Goal: Task Accomplishment & Management: Complete application form

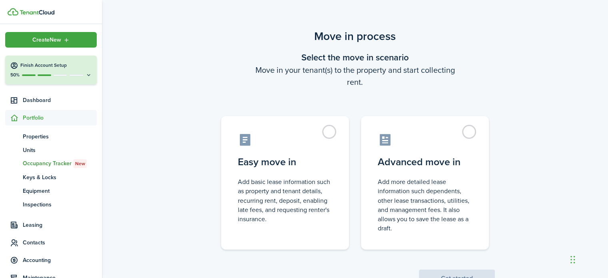
scroll to position [66, 0]
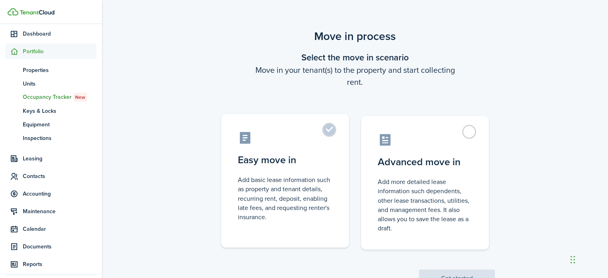
click at [333, 130] on label "Easy move in Add basic lease information such as property and tenant details, r…" at bounding box center [285, 180] width 128 height 133
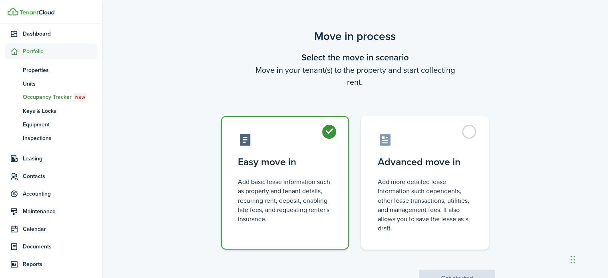
radio input "true"
click at [333, 130] on label "Easy move in Add basic lease information such as property and tenant details, r…" at bounding box center [285, 182] width 128 height 133
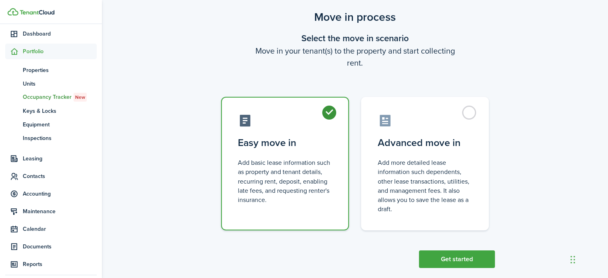
scroll to position [31, 0]
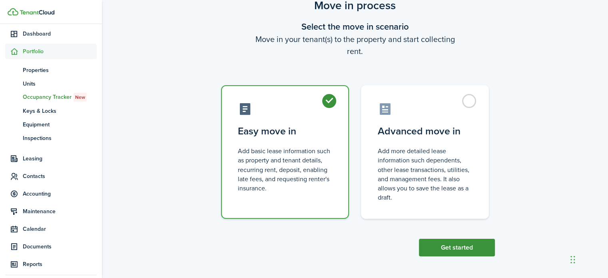
click at [470, 245] on button "Get started" at bounding box center [457, 248] width 76 height 18
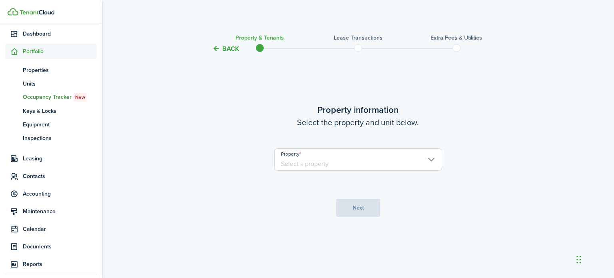
click at [385, 164] on input "Property" at bounding box center [358, 159] width 168 height 22
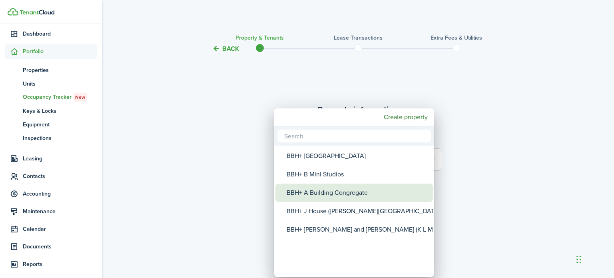
click at [360, 187] on div "BBH+ A Building Congregate" at bounding box center [357, 192] width 141 height 18
type input "BBH+ A Building Congregate"
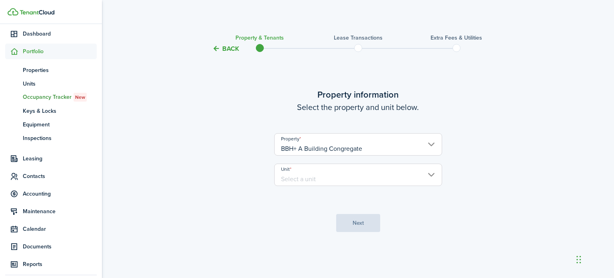
click at [351, 179] on input "Unit" at bounding box center [358, 174] width 168 height 22
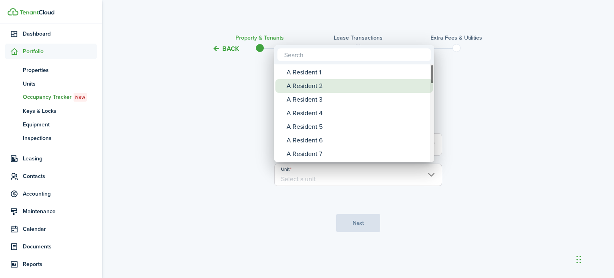
click at [334, 86] on div "A Resident 2" at bounding box center [357, 86] width 141 height 14
type input "A Resident 2"
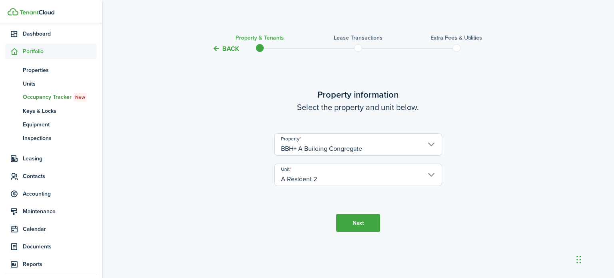
click at [349, 223] on button "Next" at bounding box center [358, 223] width 44 height 18
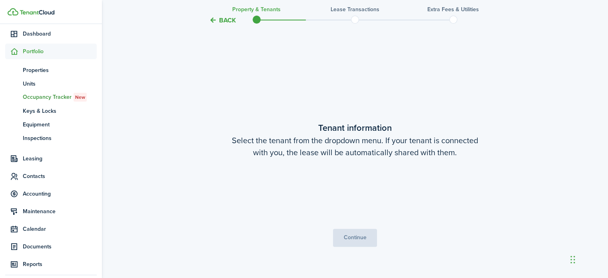
scroll to position [224, 0]
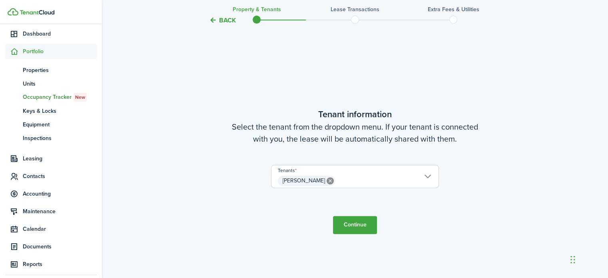
click at [352, 224] on button "Continue" at bounding box center [355, 225] width 44 height 18
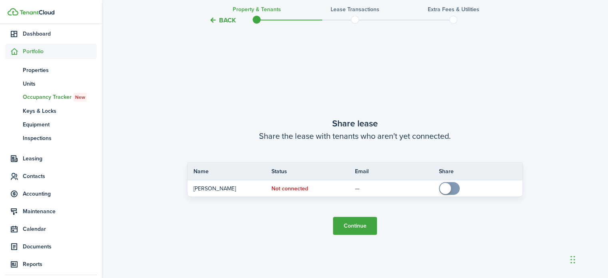
scroll to position [502, 0]
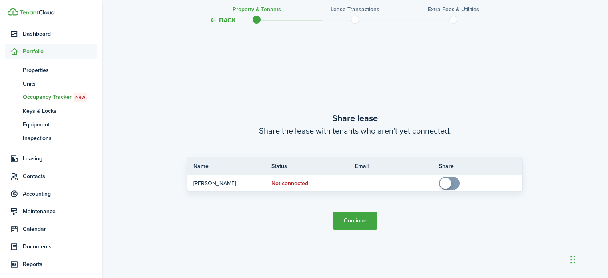
click at [353, 223] on button "Continue" at bounding box center [355, 220] width 44 height 18
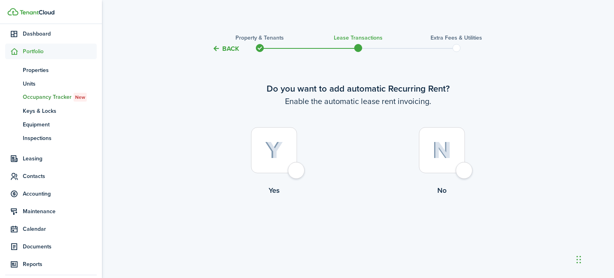
click at [297, 171] on div at bounding box center [274, 150] width 46 height 46
radio input "true"
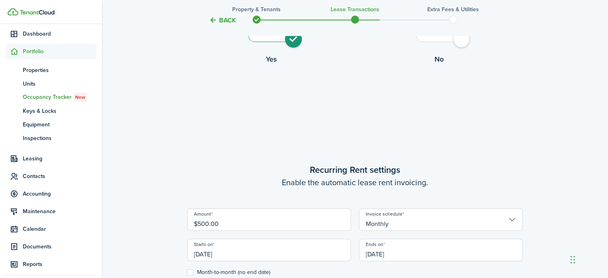
scroll to position [224, 0]
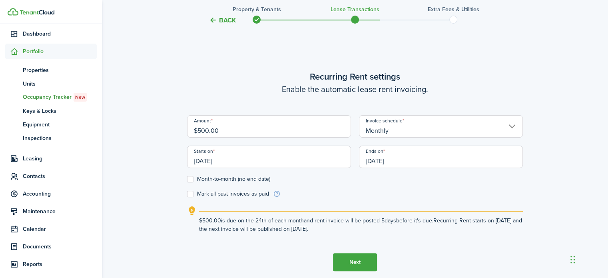
click at [192, 177] on label "Month-to-month (no end date)" at bounding box center [228, 179] width 83 height 6
click at [187, 179] on input "Month-to-month (no end date)" at bounding box center [187, 179] width 0 height 0
checkbox input "true"
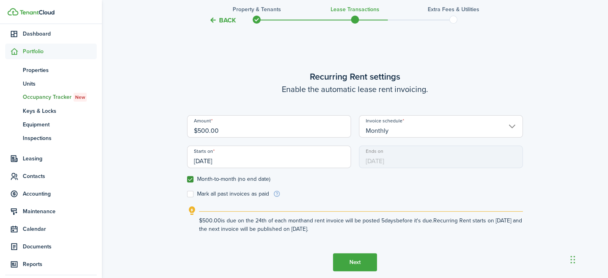
click at [236, 162] on input "[DATE]" at bounding box center [269, 156] width 164 height 22
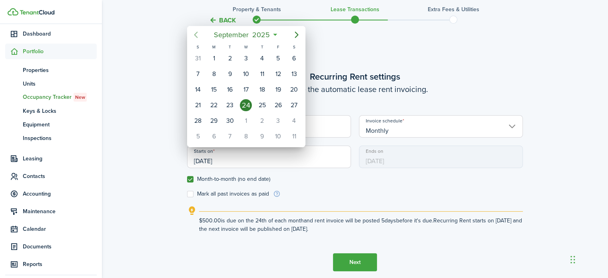
click at [193, 36] on icon "Previous page" at bounding box center [196, 35] width 10 height 10
click at [230, 56] on div "1" at bounding box center [230, 58] width 12 height 12
type input "[DATE]"
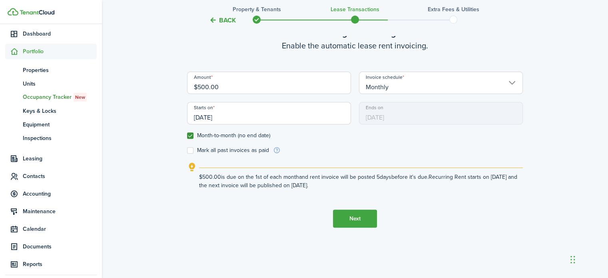
scroll to position [278, 0]
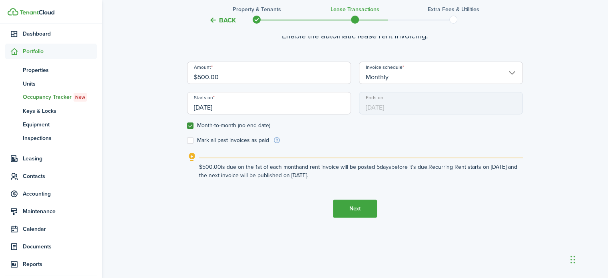
click at [355, 208] on button "Next" at bounding box center [355, 208] width 44 height 18
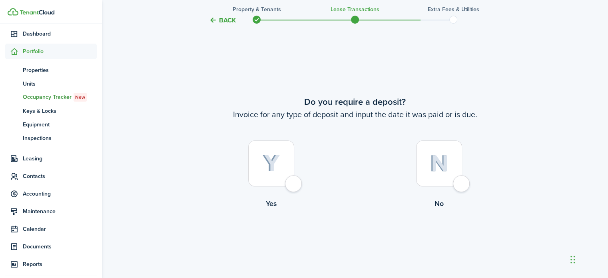
scroll to position [502, 0]
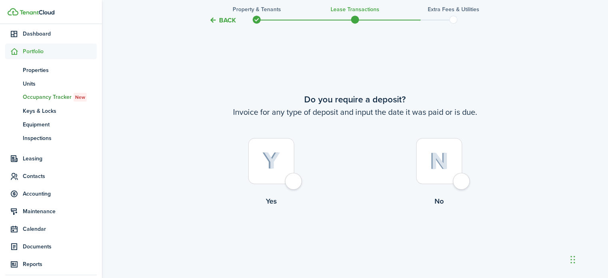
click at [458, 178] on div at bounding box center [439, 161] width 46 height 46
radio input "true"
click at [358, 236] on button "Continue" at bounding box center [355, 239] width 44 height 18
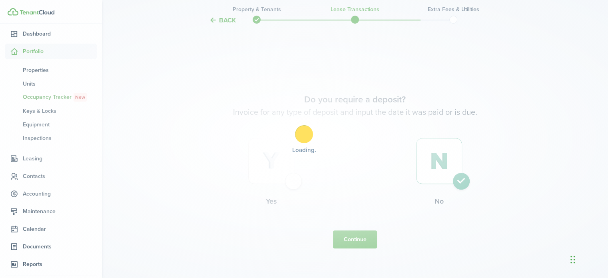
scroll to position [0, 0]
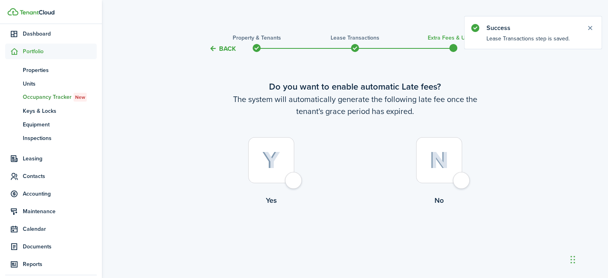
click at [460, 179] on div at bounding box center [439, 160] width 46 height 46
radio input "true"
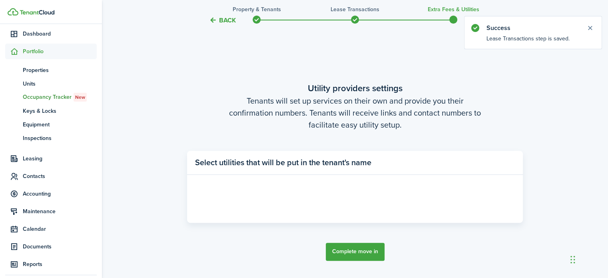
scroll to position [232, 0]
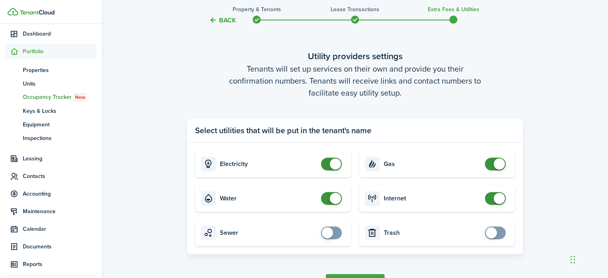
checkbox input "false"
click at [327, 167] on span at bounding box center [331, 163] width 8 height 13
checkbox input "false"
click at [327, 202] on span at bounding box center [331, 198] width 8 height 13
checkbox input "false"
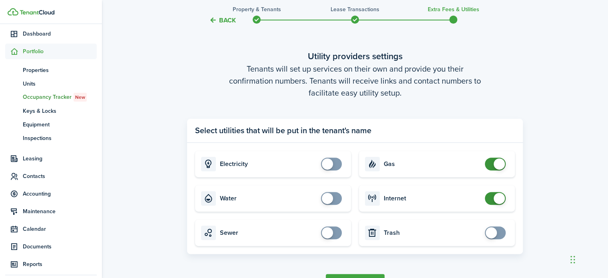
click at [491, 166] on span at bounding box center [495, 163] width 8 height 13
checkbox input "false"
click at [491, 203] on span at bounding box center [495, 198] width 8 height 13
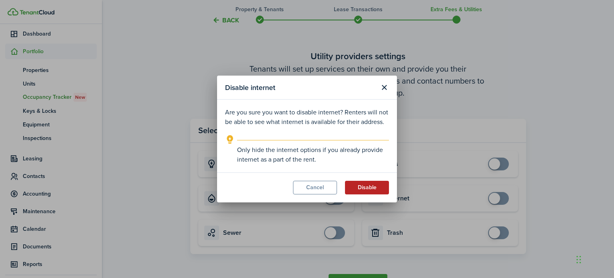
click at [370, 188] on button "Disable" at bounding box center [367, 188] width 44 height 14
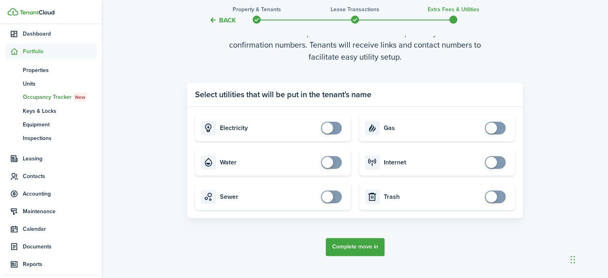
scroll to position [285, 0]
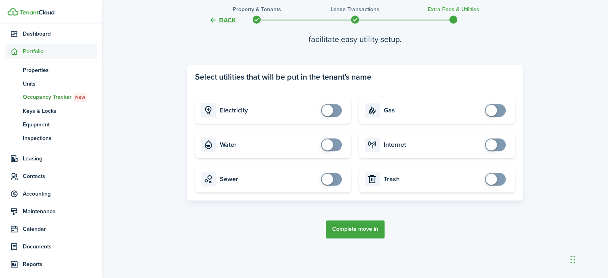
click at [360, 226] on button "Complete move in" at bounding box center [355, 229] width 59 height 18
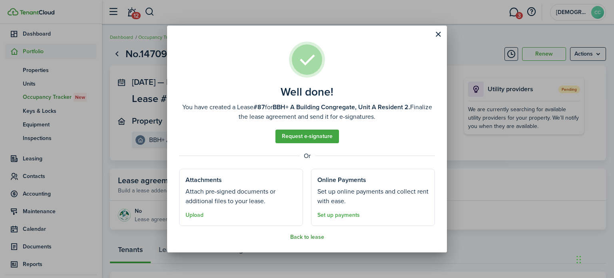
click at [304, 237] on button "Back to lease" at bounding box center [307, 237] width 34 height 6
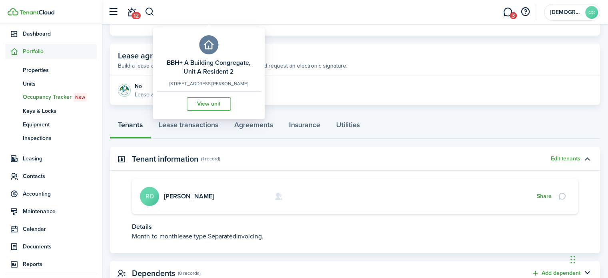
scroll to position [127, 0]
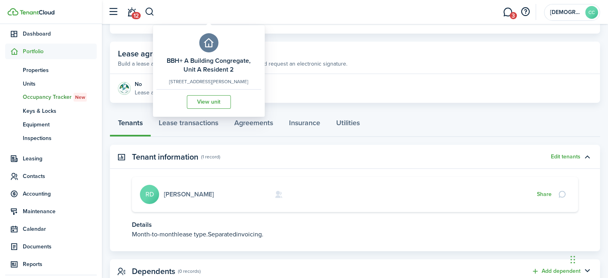
click at [182, 192] on link "[PERSON_NAME]" at bounding box center [189, 193] width 50 height 9
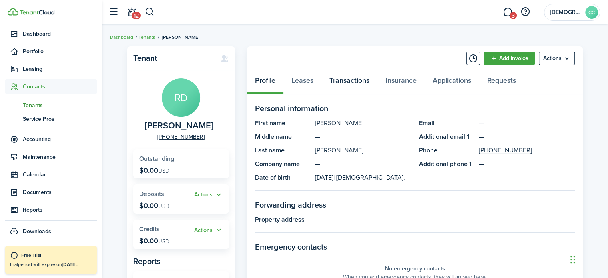
click at [341, 84] on link "Transactions" at bounding box center [349, 82] width 56 height 24
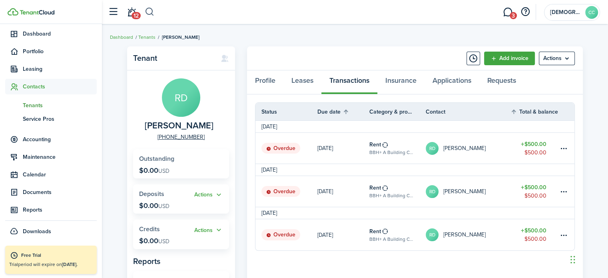
click at [149, 13] on button "button" at bounding box center [150, 12] width 10 height 14
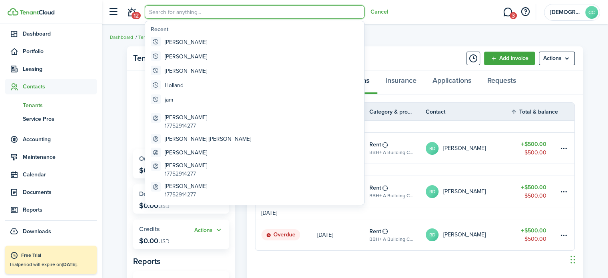
type input "s"
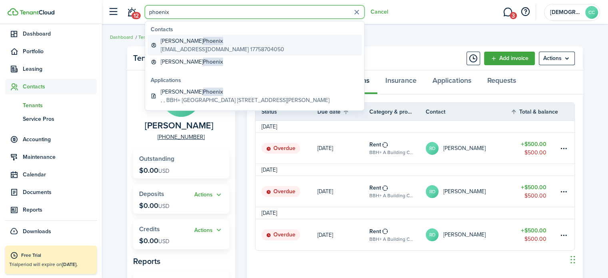
type input "phoenix"
click at [176, 47] on global-search-item-description "[EMAIL_ADDRESS][DOMAIN_NAME] 17758704050" at bounding box center [222, 49] width 123 height 8
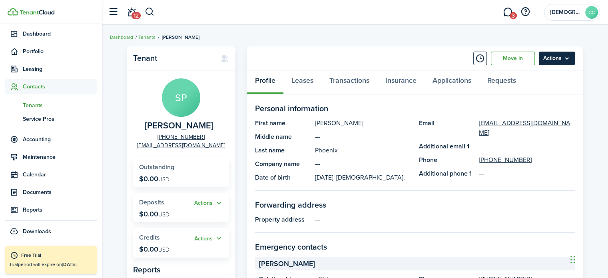
click at [551, 64] on menu-btn "Actions" at bounding box center [557, 59] width 36 height 14
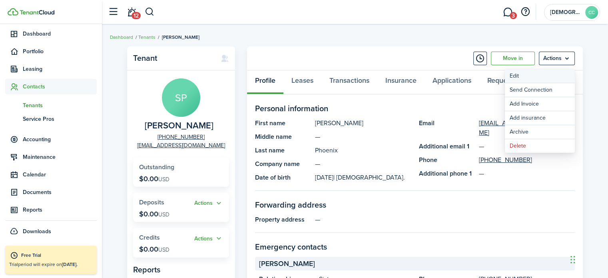
click at [522, 75] on link "Edit" at bounding box center [540, 76] width 70 height 14
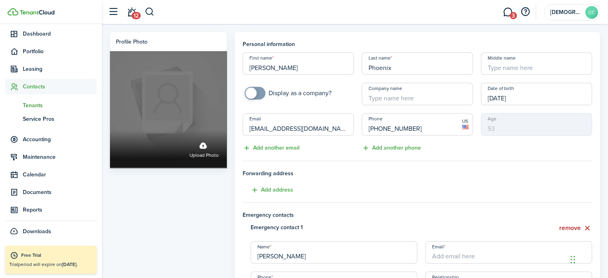
drag, startPoint x: 320, startPoint y: 133, endPoint x: 187, endPoint y: 128, distance: 132.8
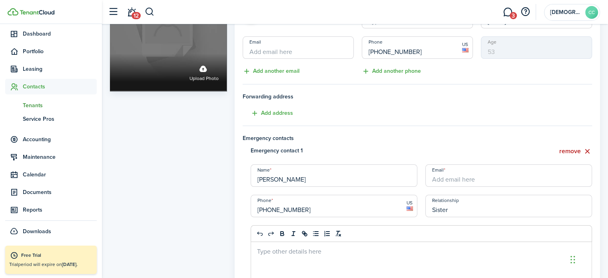
scroll to position [78, 0]
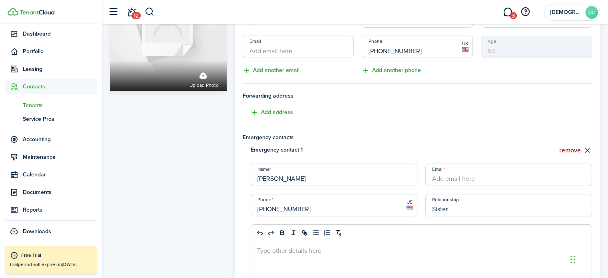
click at [573, 152] on button "remove" at bounding box center [575, 150] width 33 height 10
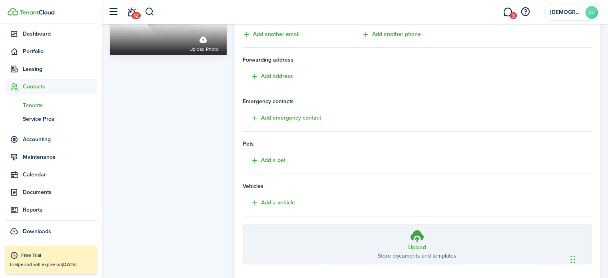
scroll to position [190, 0]
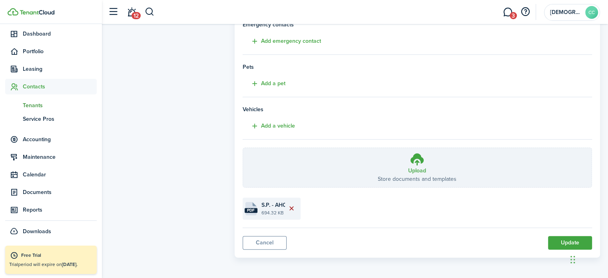
click at [292, 206] on button "Delete file" at bounding box center [292, 209] width 14 height 14
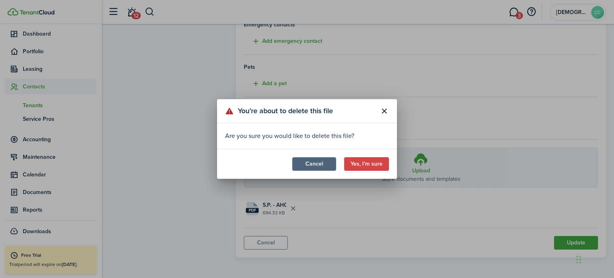
click at [323, 166] on button "Cancel" at bounding box center [314, 164] width 44 height 14
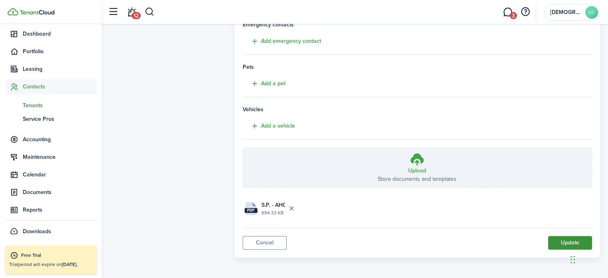
click at [557, 241] on button "Update" at bounding box center [570, 243] width 44 height 14
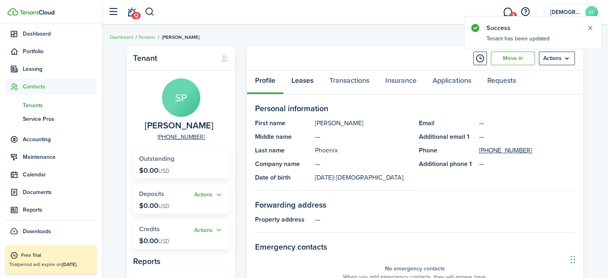
click at [315, 84] on link "Leases" at bounding box center [302, 82] width 38 height 24
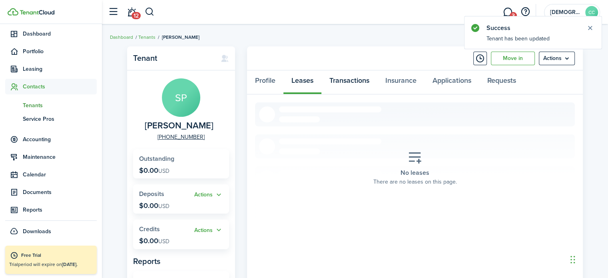
click at [342, 78] on link "Transactions" at bounding box center [349, 82] width 56 height 24
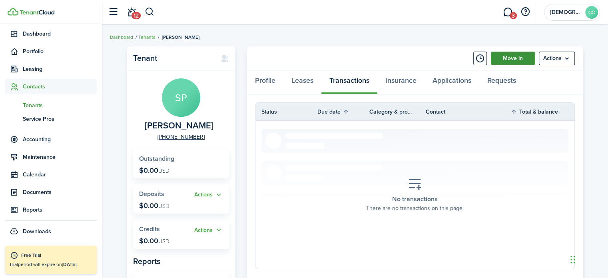
click at [512, 58] on link "Move in" at bounding box center [513, 59] width 44 height 14
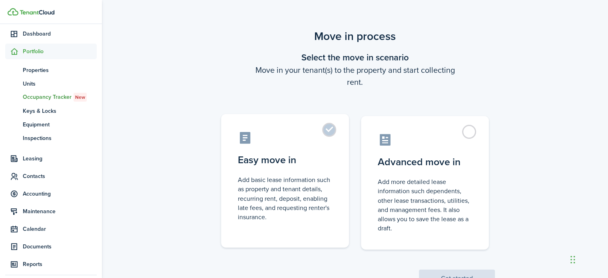
click at [329, 132] on label "Easy move in Add basic lease information such as property and tenant details, r…" at bounding box center [285, 180] width 128 height 133
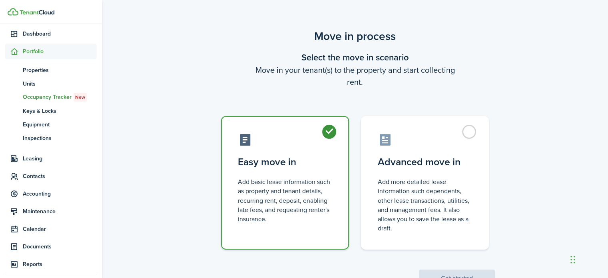
radio input "true"
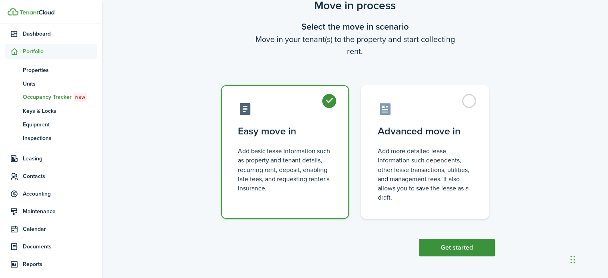
click at [458, 251] on button "Get started" at bounding box center [457, 248] width 76 height 18
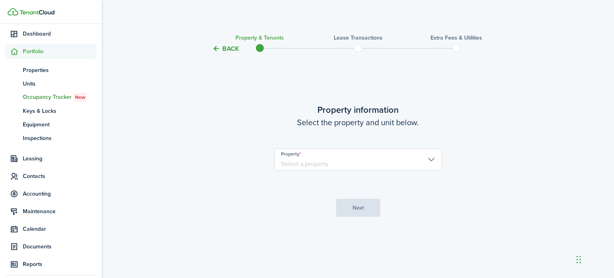
click at [350, 159] on input "Property" at bounding box center [358, 159] width 168 height 22
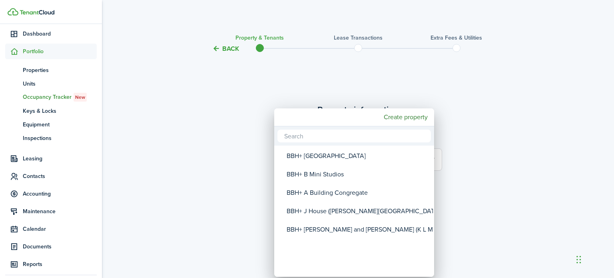
click at [344, 193] on div "BBH+ A Building Congregate" at bounding box center [357, 192] width 141 height 18
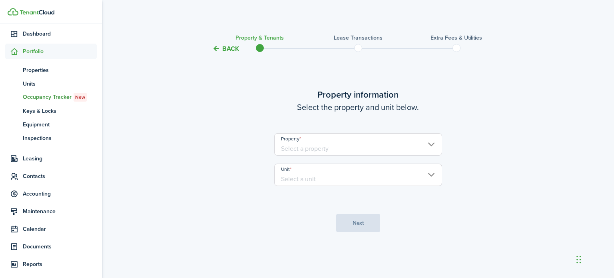
type input "BBH+ A Building Congregate"
click at [343, 177] on input "Unit" at bounding box center [358, 174] width 168 height 22
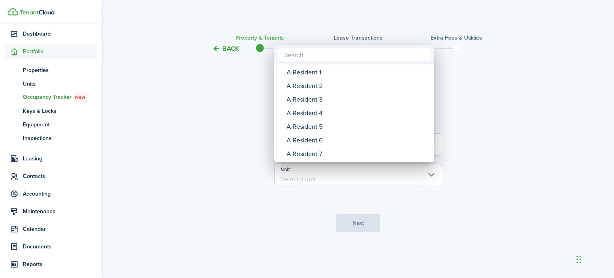
click at [316, 101] on div "A Resident 3" at bounding box center [357, 100] width 141 height 14
type input "A Resident 3"
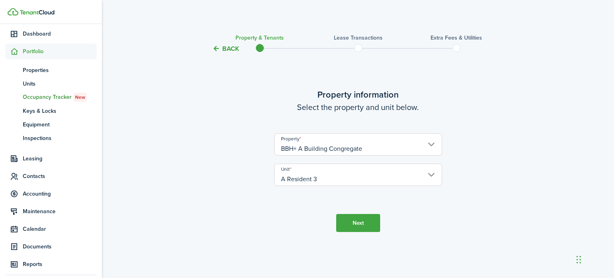
click at [361, 225] on button "Next" at bounding box center [358, 223] width 44 height 18
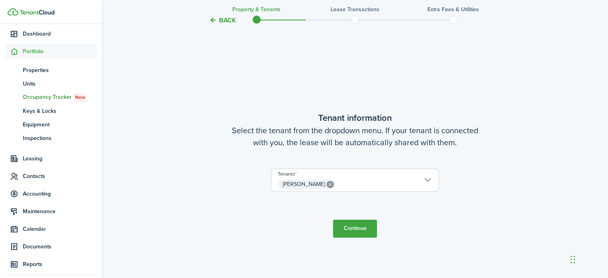
scroll to position [224, 0]
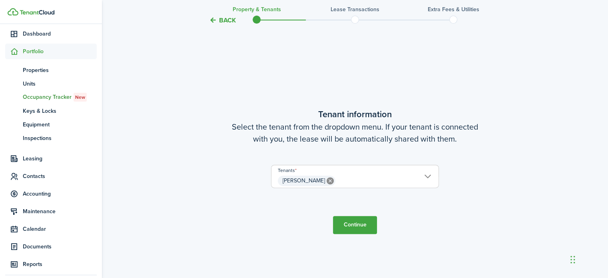
click at [356, 222] on button "Continue" at bounding box center [355, 225] width 44 height 18
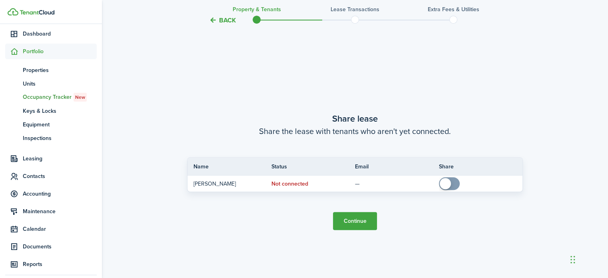
scroll to position [502, 0]
click at [357, 223] on button "Continue" at bounding box center [355, 220] width 44 height 18
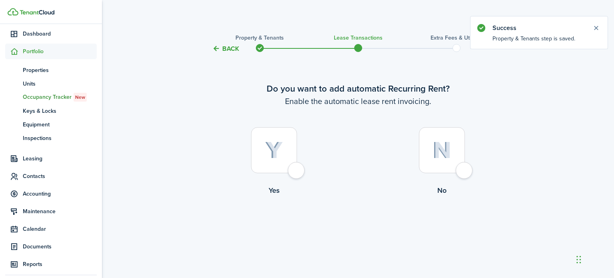
click at [297, 171] on div at bounding box center [274, 150] width 46 height 46
radio input "true"
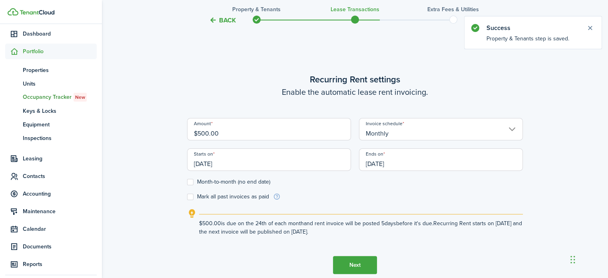
scroll to position [224, 0]
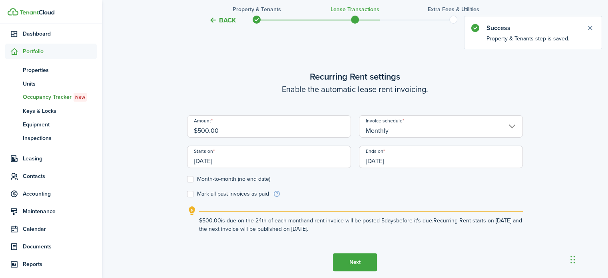
click at [273, 156] on input "[DATE]" at bounding box center [269, 156] width 164 height 22
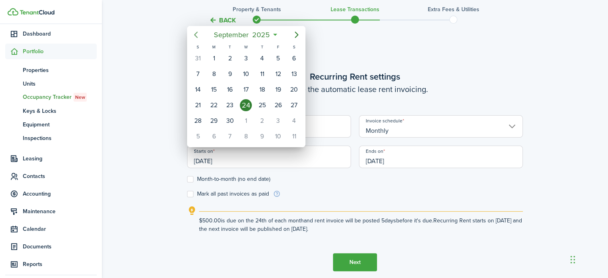
click at [195, 34] on icon "Previous page" at bounding box center [196, 35] width 10 height 10
click at [199, 57] on div "1" at bounding box center [198, 58] width 12 height 12
type input "[DATE]"
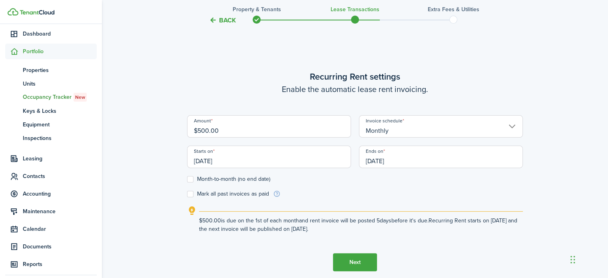
click at [191, 179] on label "Month-to-month (no end date)" at bounding box center [228, 179] width 83 height 6
click at [187, 179] on input "Month-to-month (no end date)" at bounding box center [187, 179] width 0 height 0
checkbox input "true"
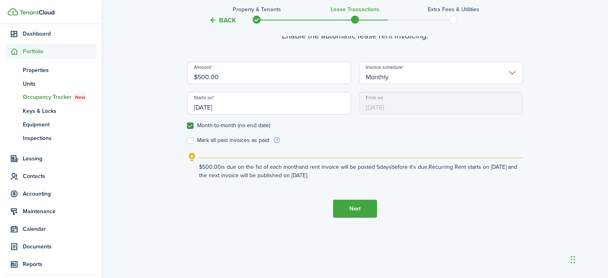
click at [356, 211] on button "Next" at bounding box center [355, 208] width 44 height 18
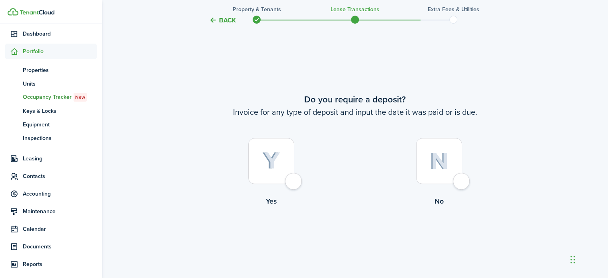
scroll to position [502, 0]
click at [462, 182] on div at bounding box center [439, 161] width 46 height 46
radio input "true"
click at [353, 243] on button "Continue" at bounding box center [355, 239] width 44 height 18
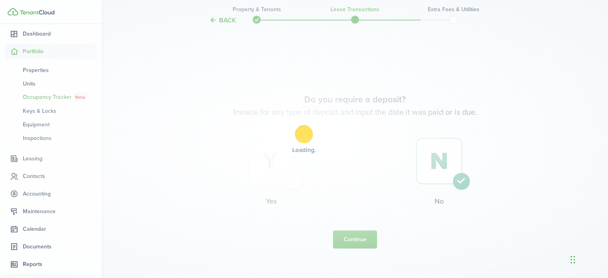
scroll to position [0, 0]
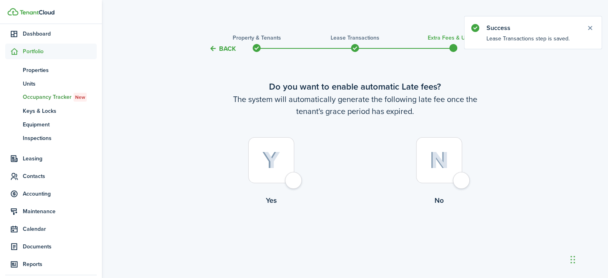
click at [462, 179] on div at bounding box center [439, 160] width 46 height 46
radio input "true"
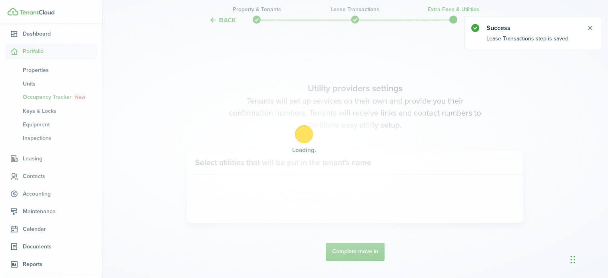
scroll to position [232, 0]
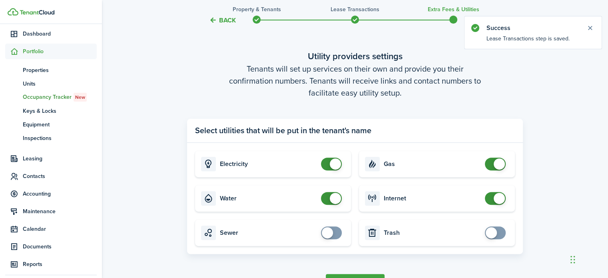
click at [323, 169] on input "checkbox" at bounding box center [333, 163] width 24 height 13
checkbox input "false"
click at [327, 201] on span at bounding box center [331, 198] width 8 height 13
checkbox input "false"
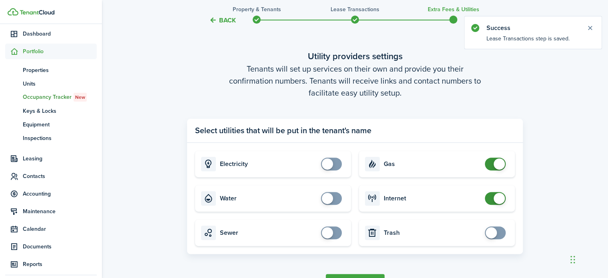
click at [491, 166] on span at bounding box center [495, 163] width 8 height 13
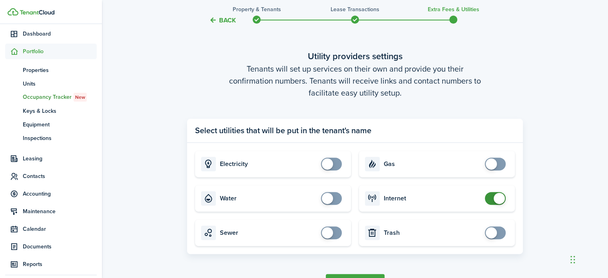
checkbox input "false"
click at [491, 202] on span at bounding box center [495, 198] width 8 height 13
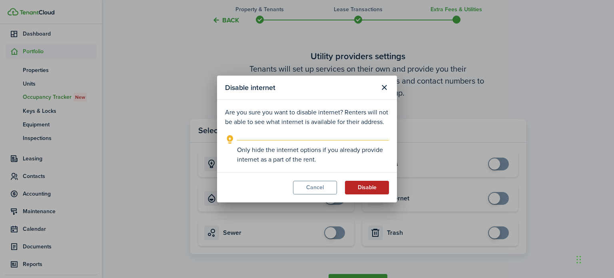
click at [379, 193] on button "Disable" at bounding box center [367, 188] width 44 height 14
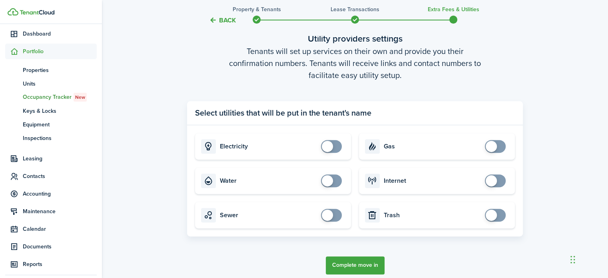
scroll to position [285, 0]
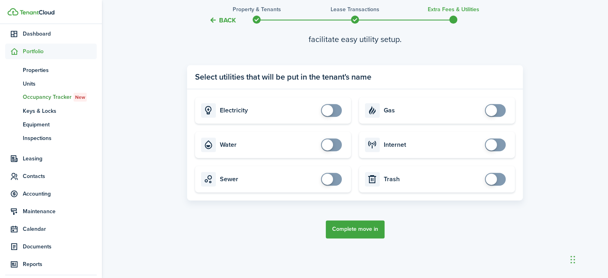
click at [363, 228] on button "Complete move in" at bounding box center [355, 229] width 59 height 18
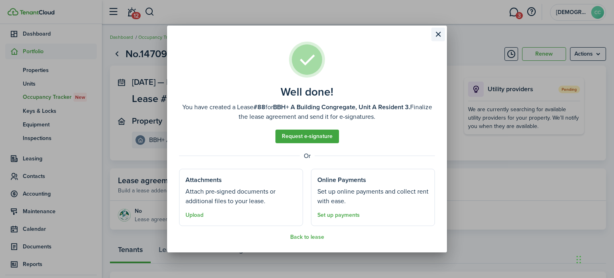
click at [439, 36] on button "Close modal" at bounding box center [438, 35] width 14 height 14
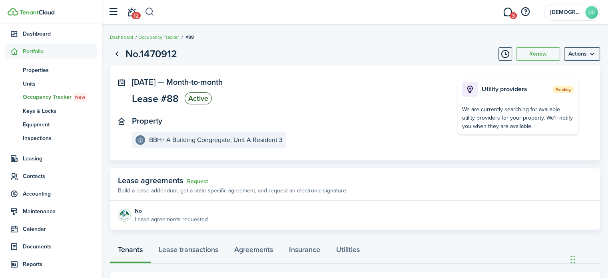
click at [154, 10] on button "button" at bounding box center [150, 12] width 10 height 14
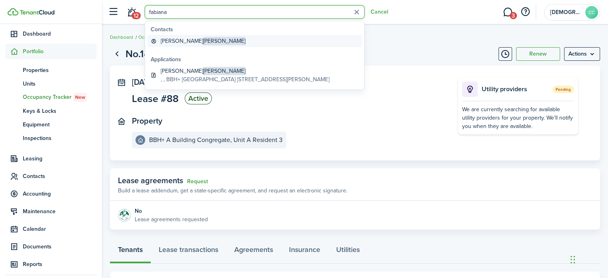
type input "fabiana"
click at [170, 41] on global-search-item-title "[PERSON_NAME]" at bounding box center [203, 41] width 85 height 8
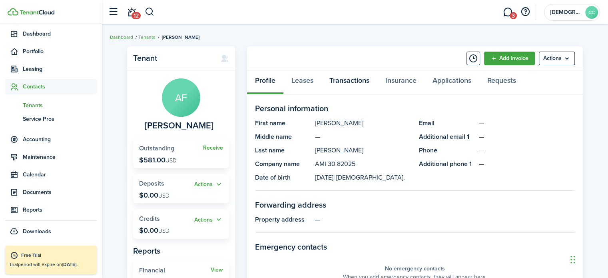
click at [342, 81] on link "Transactions" at bounding box center [349, 82] width 56 height 24
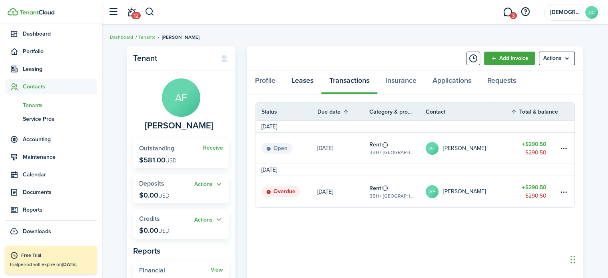
click at [305, 78] on link "Leases" at bounding box center [302, 82] width 38 height 24
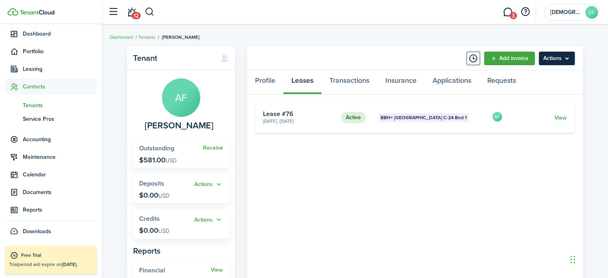
click at [568, 60] on menu-btn "Actions" at bounding box center [557, 59] width 36 height 14
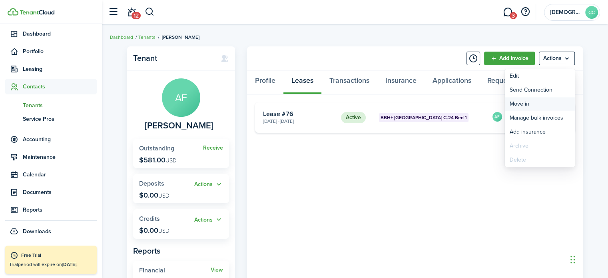
click at [522, 109] on link "Move in" at bounding box center [540, 104] width 70 height 14
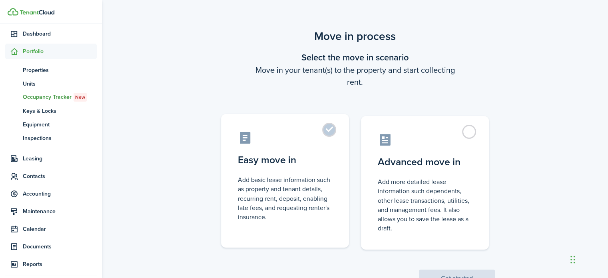
click at [331, 127] on label "Easy move in Add basic lease information such as property and tenant details, r…" at bounding box center [285, 180] width 128 height 133
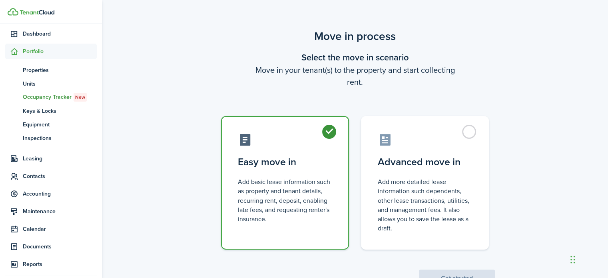
radio input "true"
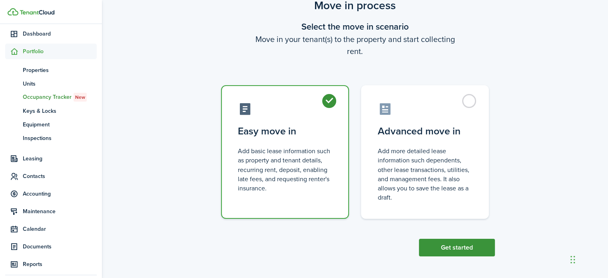
click at [460, 247] on button "Get started" at bounding box center [457, 248] width 76 height 18
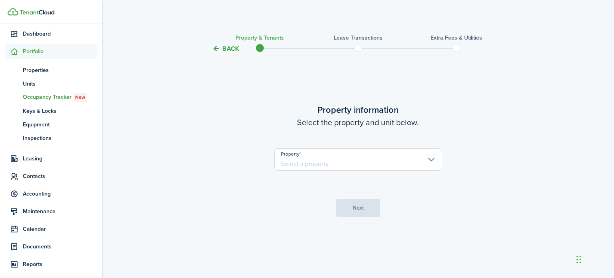
click at [308, 161] on input "Property" at bounding box center [358, 159] width 168 height 22
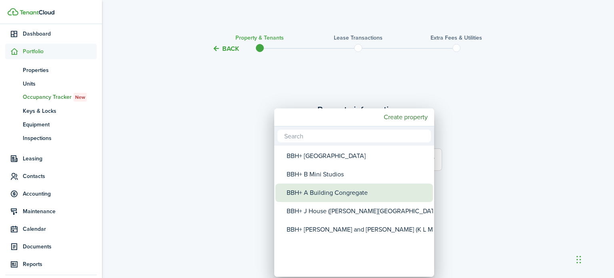
click at [314, 193] on div "BBH+ A Building Congregate" at bounding box center [357, 192] width 141 height 18
type input "BBH+ A Building Congregate"
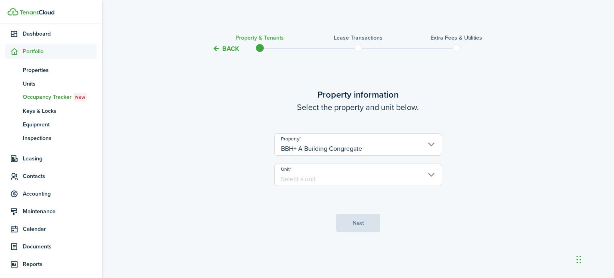
click at [312, 182] on input "Unit" at bounding box center [358, 174] width 168 height 22
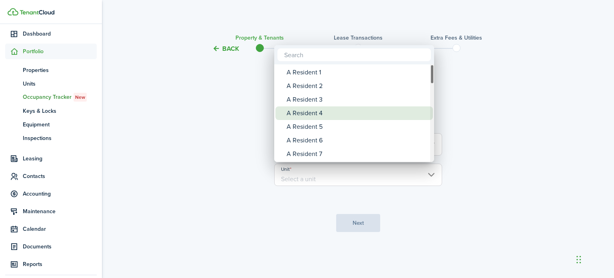
click at [317, 116] on div "A Resident 4" at bounding box center [357, 113] width 141 height 14
type input "A Resident 4"
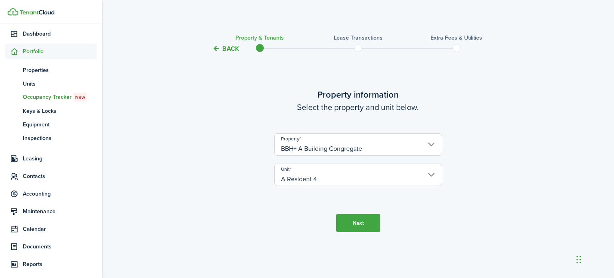
click at [360, 223] on button "Next" at bounding box center [358, 223] width 44 height 18
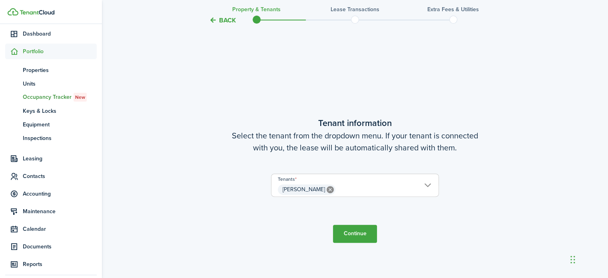
scroll to position [224, 0]
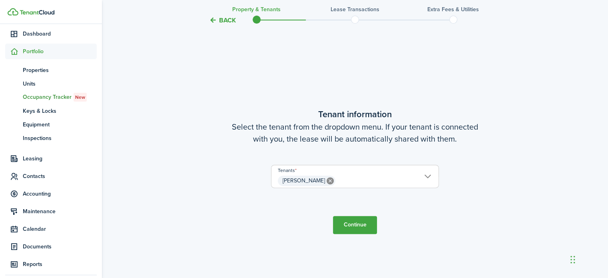
click at [358, 229] on button "Continue" at bounding box center [355, 225] width 44 height 18
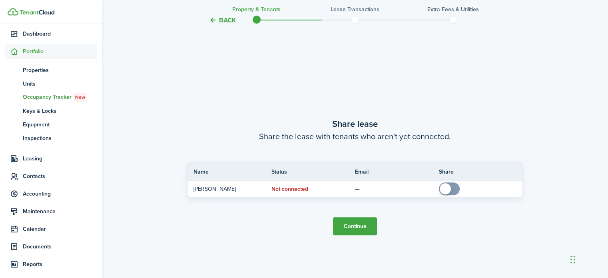
scroll to position [502, 0]
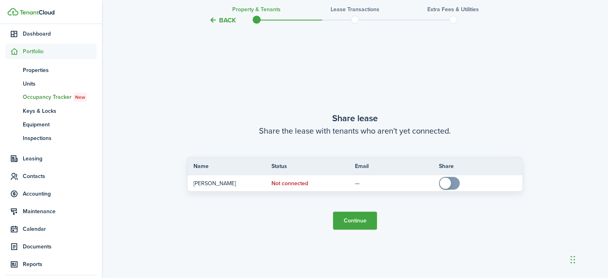
click at [356, 215] on button "Continue" at bounding box center [355, 220] width 44 height 18
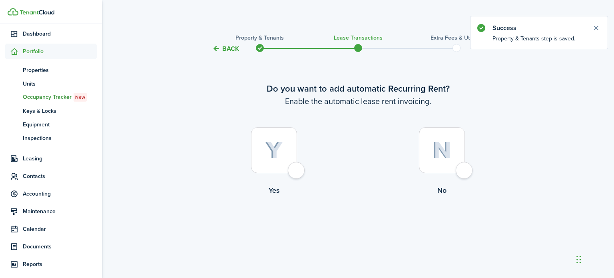
click at [463, 173] on div at bounding box center [442, 150] width 46 height 46
radio input "true"
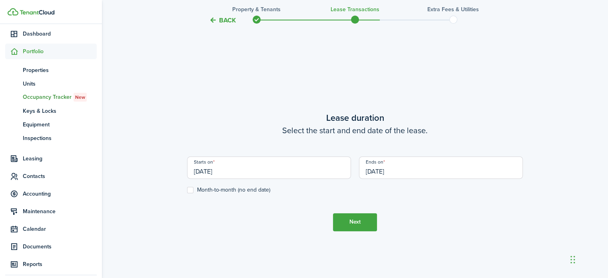
scroll to position [224, 0]
click at [239, 171] on input "[DATE]" at bounding box center [269, 167] width 164 height 22
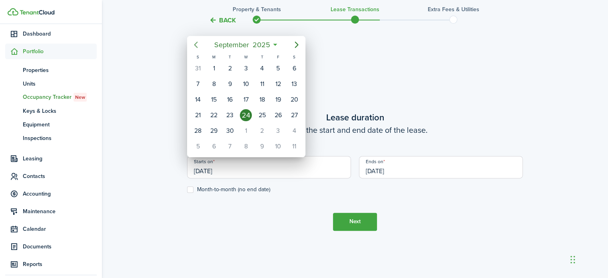
click at [194, 48] on icon "Previous page" at bounding box center [196, 45] width 10 height 10
click at [194, 45] on icon "Previous page" at bounding box center [196, 45] width 10 height 10
click at [195, 66] on div "1" at bounding box center [198, 68] width 12 height 12
type input "[DATE]"
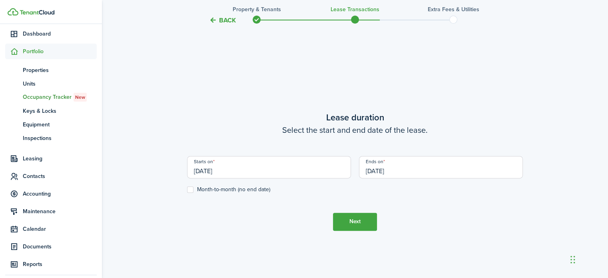
click at [403, 170] on input "[DATE]" at bounding box center [441, 167] width 164 height 22
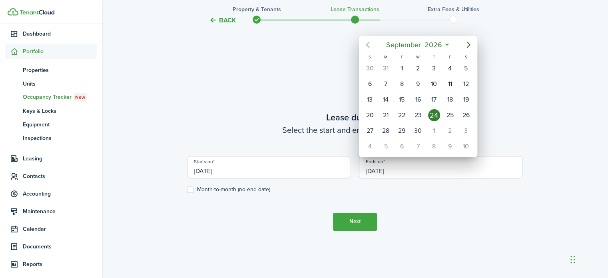
click at [366, 46] on icon "Previous page" at bounding box center [368, 45] width 4 height 6
click at [451, 129] on div "31" at bounding box center [450, 131] width 12 height 12
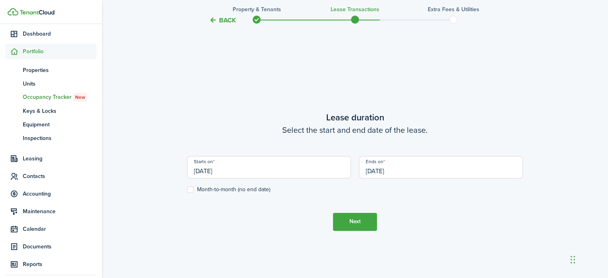
click at [400, 168] on input "[DATE]" at bounding box center [441, 167] width 164 height 22
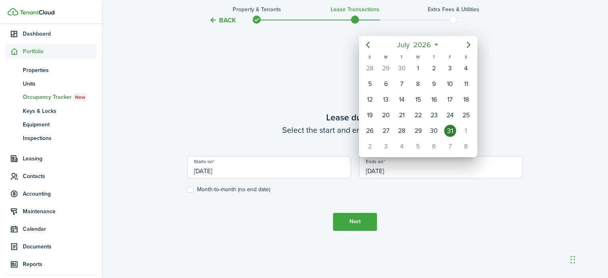
click at [356, 46] on div at bounding box center [304, 139] width 736 height 406
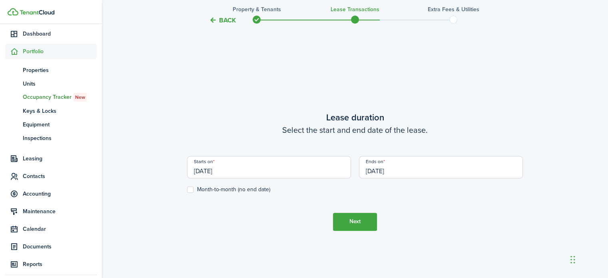
click at [382, 171] on input "[DATE]" at bounding box center [441, 167] width 164 height 22
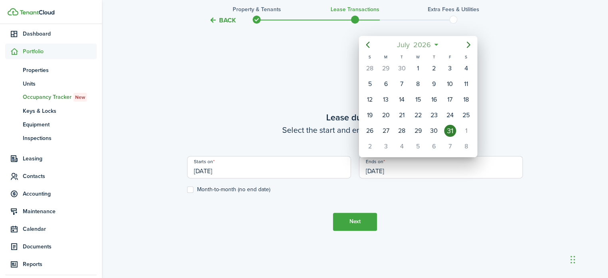
click at [416, 49] on span "2026" at bounding box center [421, 45] width 21 height 14
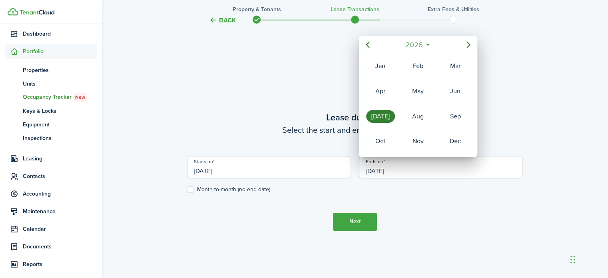
click at [418, 43] on span "2026" at bounding box center [413, 45] width 21 height 14
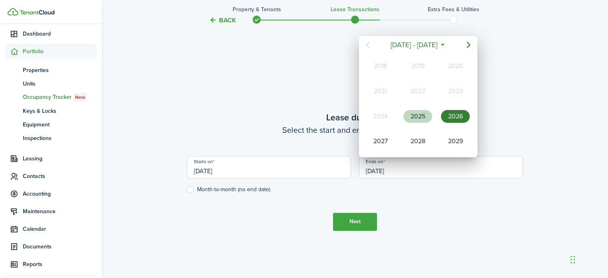
click at [416, 114] on div "2025" at bounding box center [417, 116] width 29 height 13
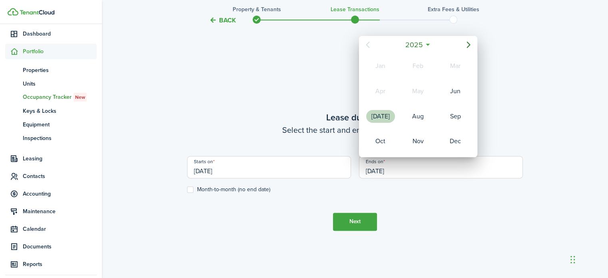
click at [390, 113] on div "[DATE]" at bounding box center [380, 116] width 29 height 13
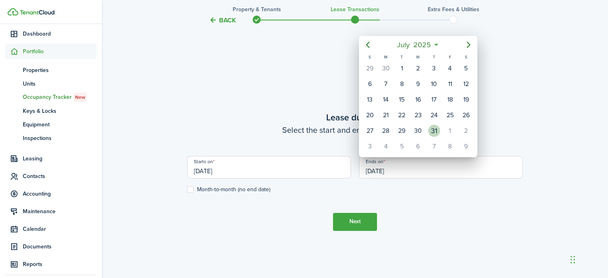
click at [434, 129] on div "31" at bounding box center [434, 131] width 12 height 12
type input "[DATE]"
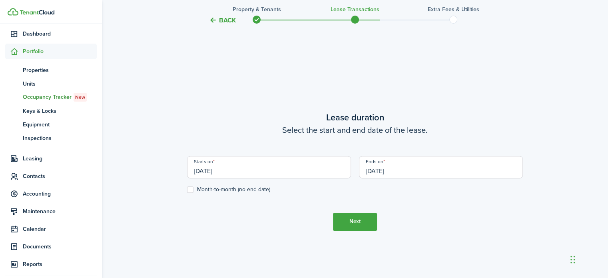
click at [362, 226] on button "Next" at bounding box center [355, 222] width 44 height 18
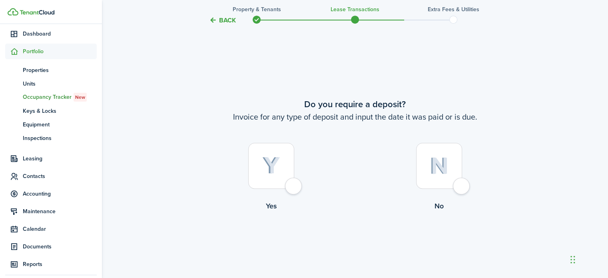
scroll to position [502, 0]
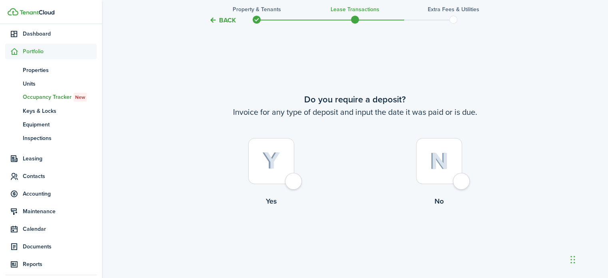
click at [461, 182] on div at bounding box center [439, 161] width 46 height 46
radio input "true"
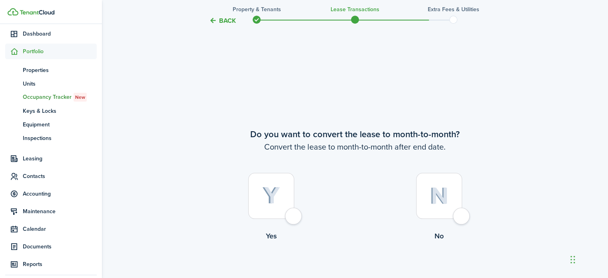
scroll to position [780, 0]
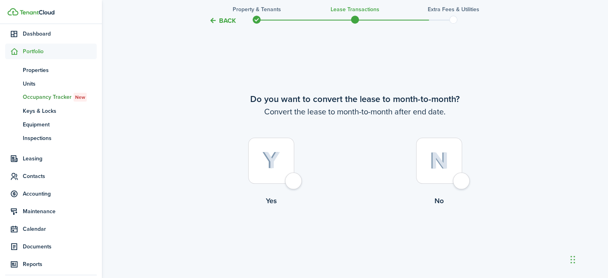
click at [462, 182] on div at bounding box center [439, 160] width 46 height 46
radio input "true"
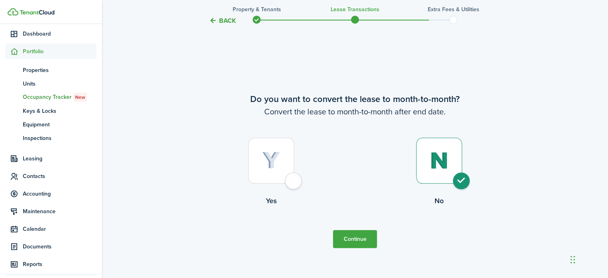
click at [360, 242] on button "Continue" at bounding box center [355, 239] width 44 height 18
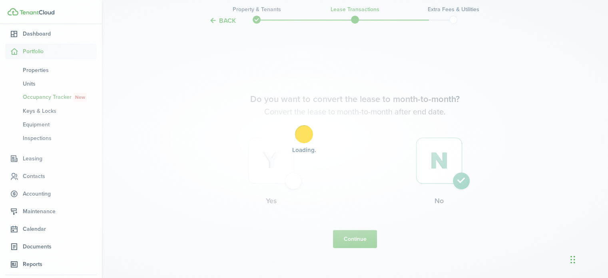
scroll to position [0, 0]
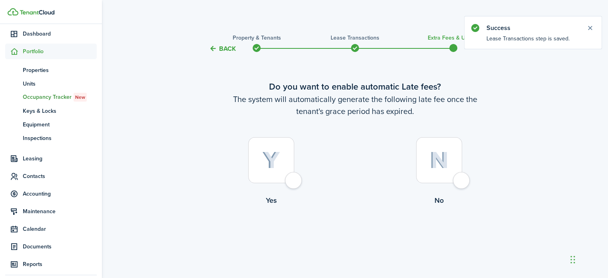
click at [462, 182] on div at bounding box center [439, 160] width 46 height 46
radio input "true"
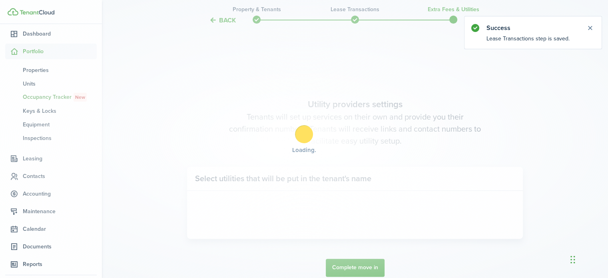
scroll to position [232, 0]
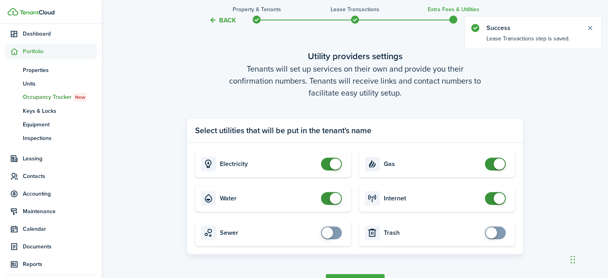
checkbox input "false"
click at [327, 162] on span at bounding box center [331, 163] width 8 height 13
checkbox input "false"
click at [329, 201] on span at bounding box center [331, 198] width 8 height 13
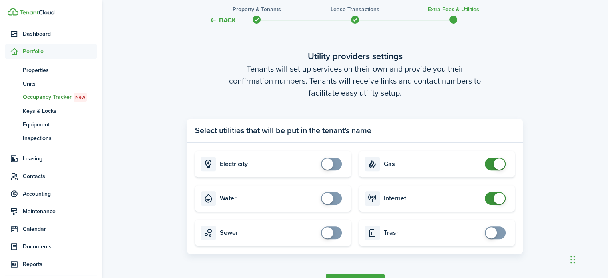
checkbox input "false"
click at [492, 166] on span at bounding box center [495, 163] width 8 height 13
checkbox input "false"
click at [492, 203] on span at bounding box center [495, 198] width 8 height 13
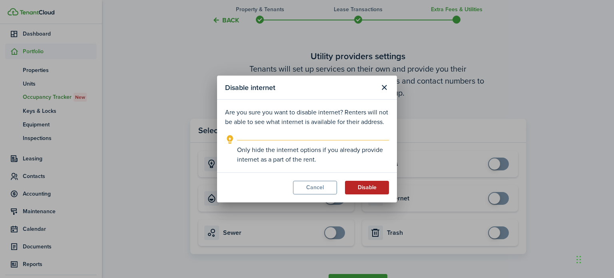
click at [368, 193] on button "Disable" at bounding box center [367, 188] width 44 height 14
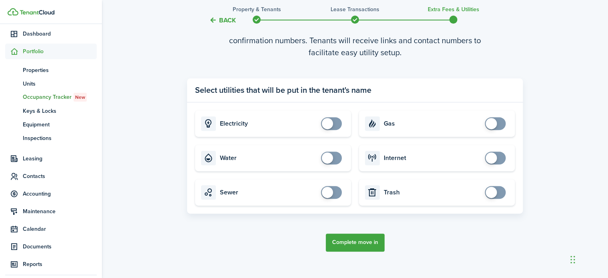
scroll to position [285, 0]
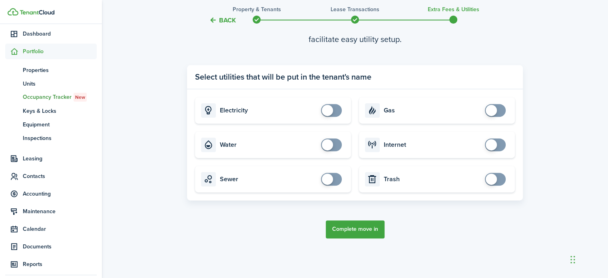
click at [361, 232] on button "Complete move in" at bounding box center [355, 229] width 59 height 18
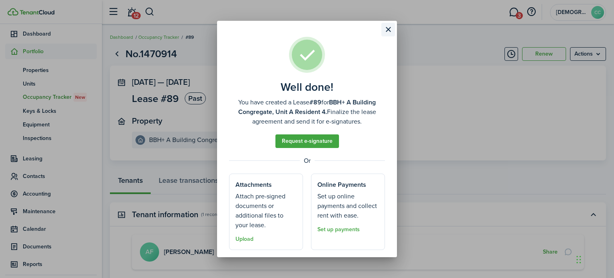
click at [388, 28] on button "Close modal" at bounding box center [388, 30] width 14 height 14
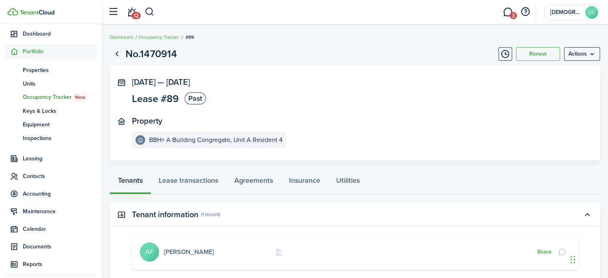
click at [199, 252] on link "[PERSON_NAME]" at bounding box center [189, 251] width 50 height 9
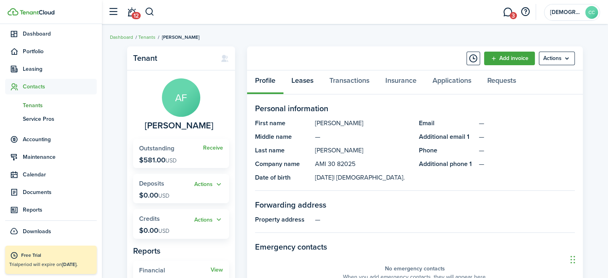
click at [307, 83] on link "Leases" at bounding box center [302, 82] width 38 height 24
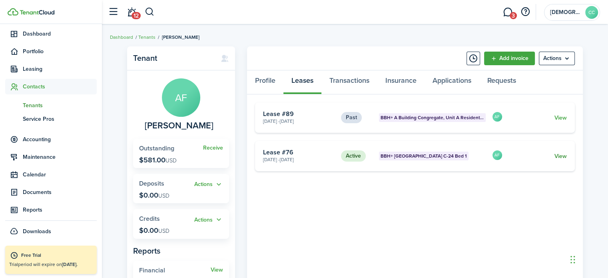
click at [562, 156] on link "View" at bounding box center [560, 156] width 12 height 8
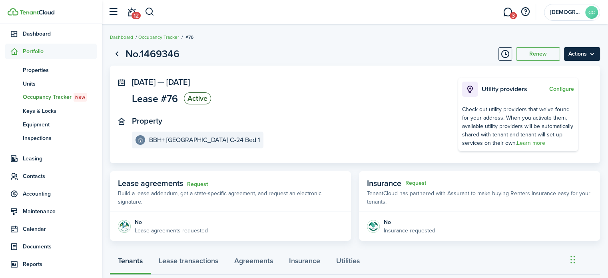
click at [583, 54] on menu-btn "Actions" at bounding box center [582, 54] width 36 height 14
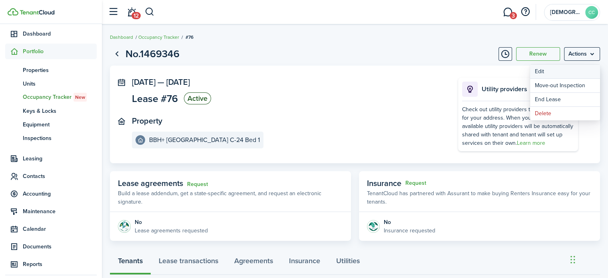
click at [537, 71] on button "Edit" at bounding box center [565, 72] width 70 height 14
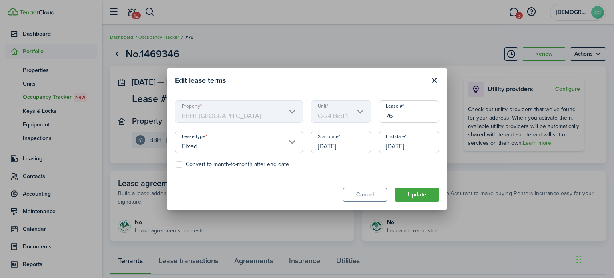
click at [353, 142] on input "[DATE]" at bounding box center [341, 142] width 60 height 22
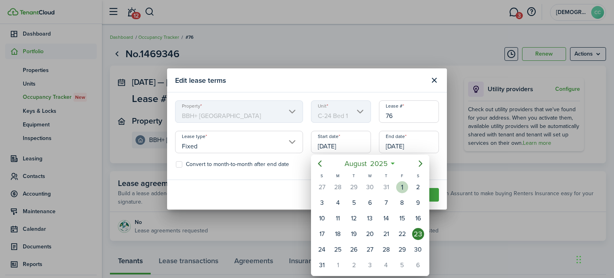
click at [404, 187] on div "1" at bounding box center [402, 187] width 12 height 12
type input "[DATE]"
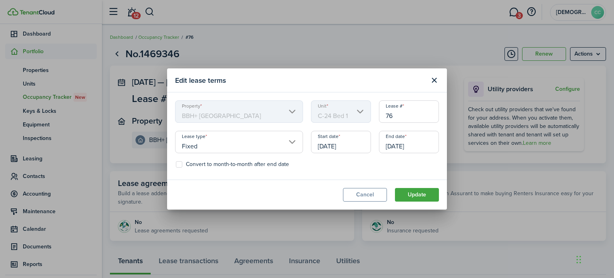
click at [417, 142] on input "[DATE]" at bounding box center [409, 142] width 60 height 22
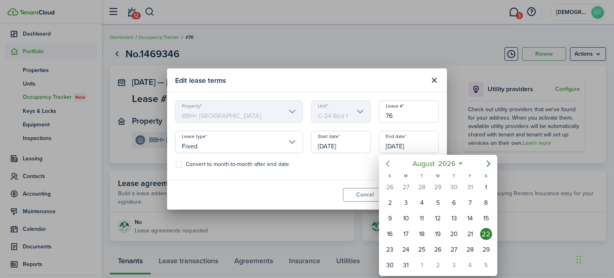
click at [388, 162] on icon "Previous page" at bounding box center [388, 164] width 10 height 10
click at [390, 189] on div "31" at bounding box center [390, 187] width 12 height 12
type input "[DATE]"
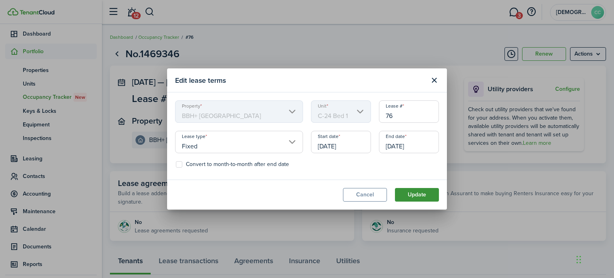
click at [415, 197] on button "Update" at bounding box center [417, 195] width 44 height 14
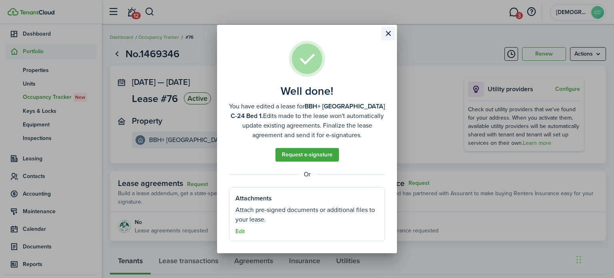
click at [387, 34] on button "Close modal" at bounding box center [388, 34] width 14 height 14
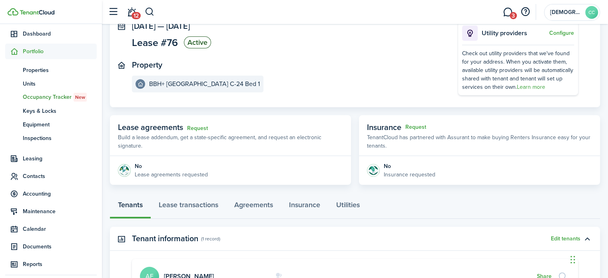
scroll to position [86, 0]
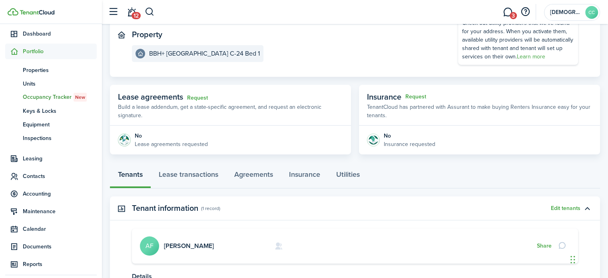
click at [199, 256] on card "[PERSON_NAME] AF Share" at bounding box center [355, 245] width 446 height 35
click at [193, 245] on link "[PERSON_NAME]" at bounding box center [189, 245] width 50 height 9
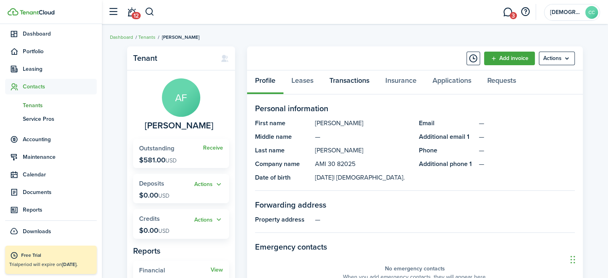
click at [353, 83] on link "Transactions" at bounding box center [349, 82] width 56 height 24
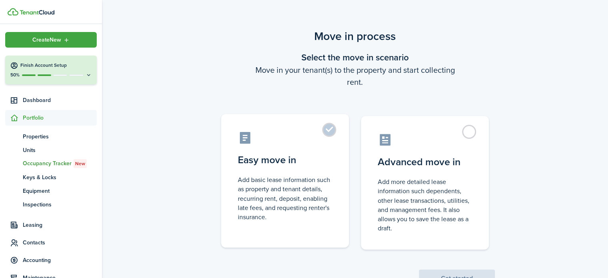
click at [329, 134] on label "Easy move in Add basic lease information such as property and tenant details, r…" at bounding box center [285, 180] width 128 height 133
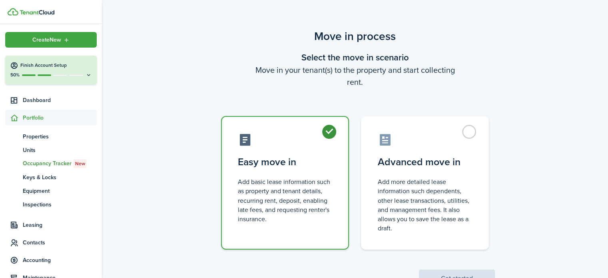
radio input "true"
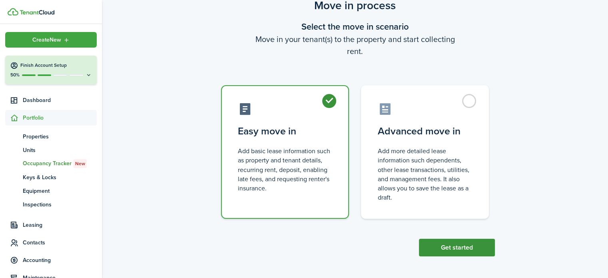
click at [472, 253] on button "Get started" at bounding box center [457, 248] width 76 height 18
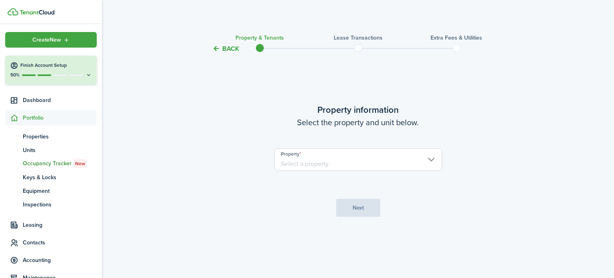
click at [350, 162] on input "Property" at bounding box center [358, 159] width 168 height 22
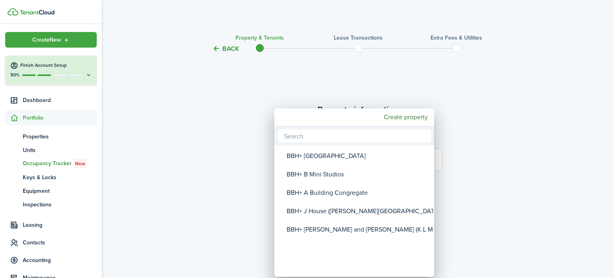
click at [333, 197] on div "BBH+ A Building Congregate" at bounding box center [357, 192] width 141 height 18
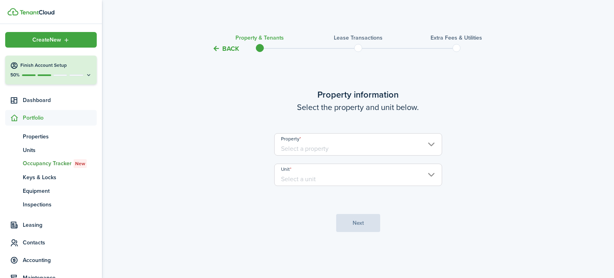
type input "BBH+ A Building Congregate"
click at [329, 179] on input "Unit" at bounding box center [358, 174] width 168 height 22
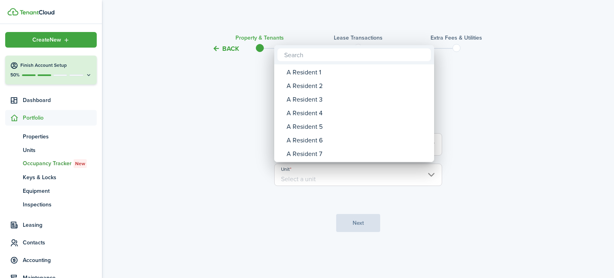
click at [315, 116] on div "A Resident 4" at bounding box center [357, 113] width 141 height 14
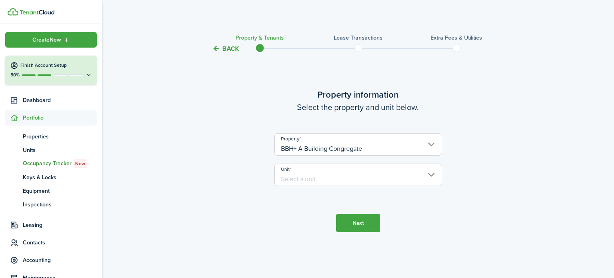
type input "A Resident 4"
click at [358, 224] on button "Next" at bounding box center [358, 223] width 44 height 18
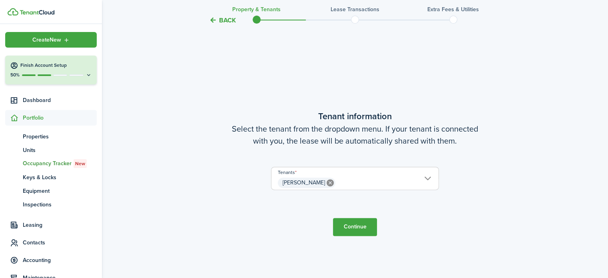
scroll to position [224, 0]
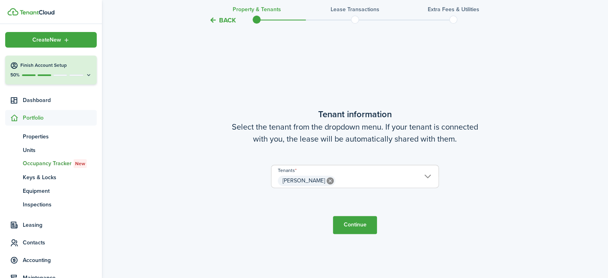
click at [358, 224] on button "Continue" at bounding box center [355, 225] width 44 height 18
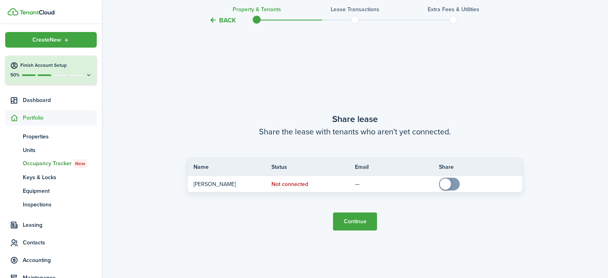
scroll to position [502, 0]
click at [365, 222] on button "Continue" at bounding box center [355, 220] width 44 height 18
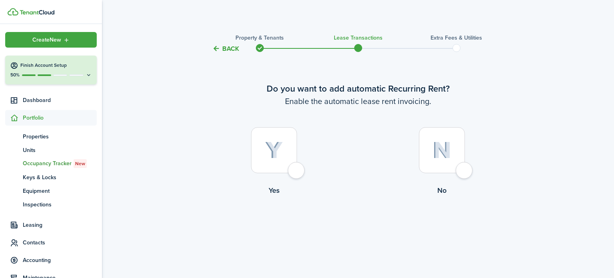
click at [462, 171] on div at bounding box center [442, 150] width 46 height 46
radio input "true"
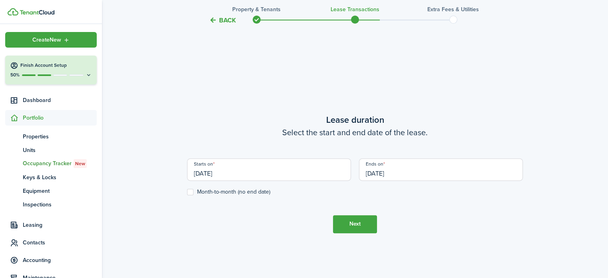
scroll to position [224, 0]
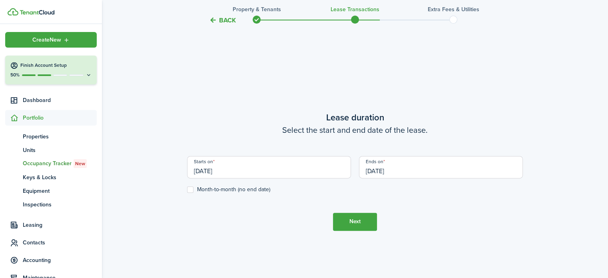
click at [192, 189] on label "Month-to-month (no end date)" at bounding box center [228, 189] width 83 height 6
click at [187, 189] on input "Month-to-month (no end date)" at bounding box center [187, 189] width 0 height 0
checkbox input "true"
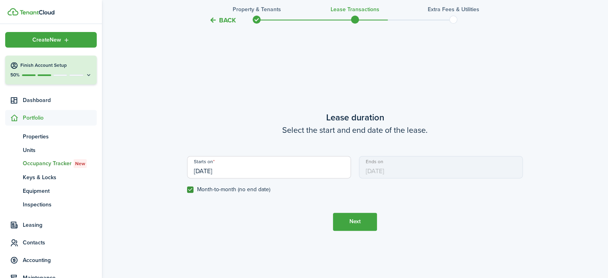
drag, startPoint x: 233, startPoint y: 174, endPoint x: 174, endPoint y: 169, distance: 59.3
click at [174, 169] on div "Back Property & Tenants Lease Transactions Extra fees & Utilities Do you want t…" at bounding box center [355, 57] width 506 height 506
click at [214, 164] on input "[DATE]" at bounding box center [269, 167] width 164 height 22
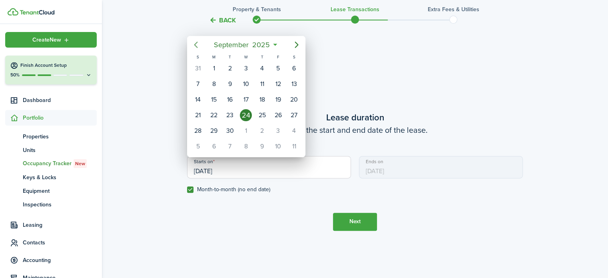
click at [195, 44] on icon "Previous page" at bounding box center [196, 45] width 10 height 10
click at [197, 67] on div "1" at bounding box center [198, 68] width 12 height 12
type input "[DATE]"
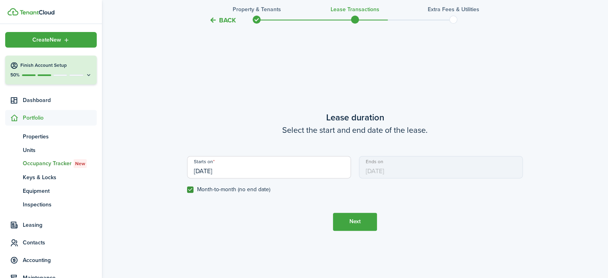
click at [356, 225] on button "Next" at bounding box center [355, 222] width 44 height 18
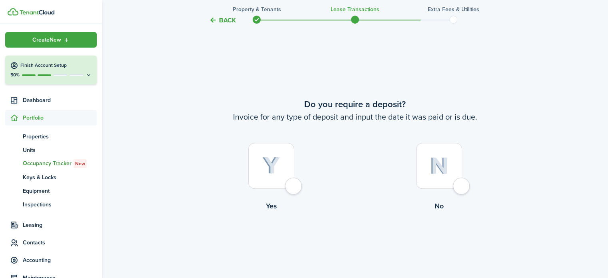
scroll to position [502, 0]
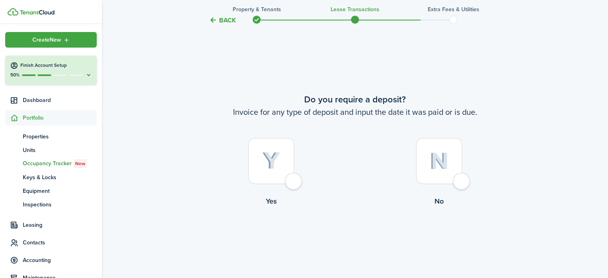
click at [462, 183] on div at bounding box center [439, 161] width 46 height 46
radio input "true"
click at [360, 235] on button "Continue" at bounding box center [355, 239] width 44 height 18
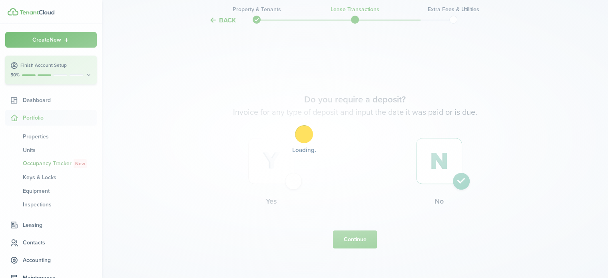
scroll to position [0, 0]
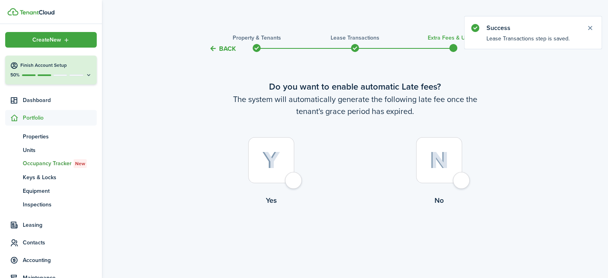
click at [460, 179] on div at bounding box center [439, 160] width 46 height 46
radio input "true"
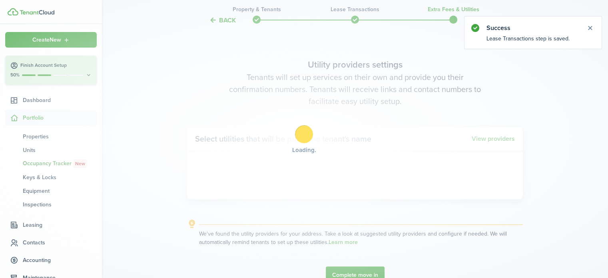
scroll to position [232, 0]
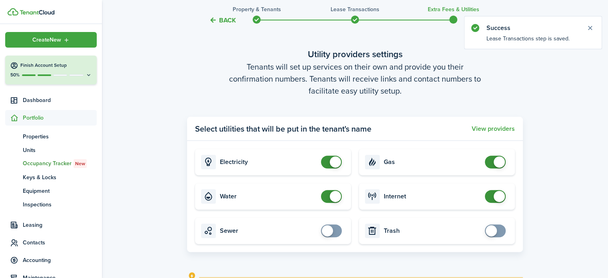
checkbox input "false"
click at [327, 160] on span at bounding box center [331, 161] width 8 height 13
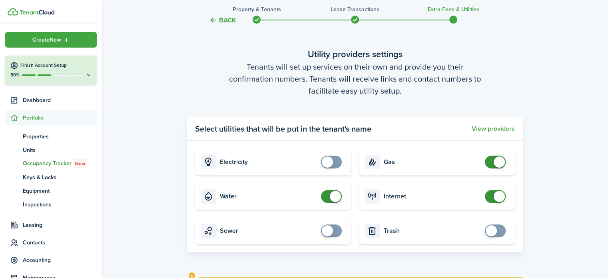
checkbox input "false"
click at [327, 199] on span at bounding box center [331, 196] width 8 height 13
checkbox input "false"
click at [492, 165] on span at bounding box center [495, 161] width 8 height 13
checkbox input "false"
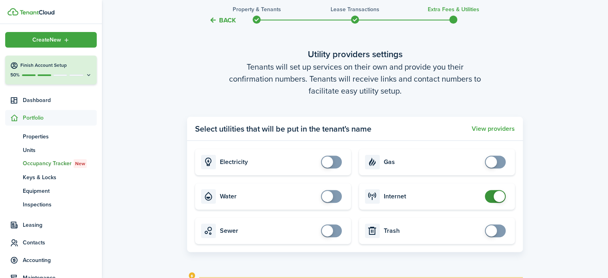
click at [494, 199] on span at bounding box center [495, 196] width 8 height 13
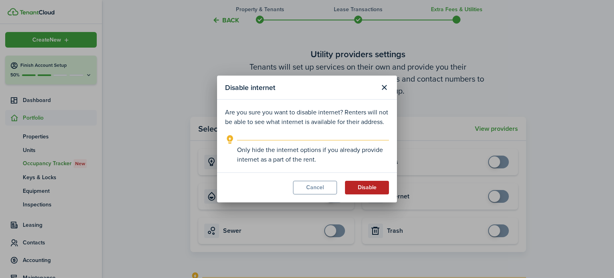
click at [374, 194] on button "Disable" at bounding box center [367, 188] width 44 height 14
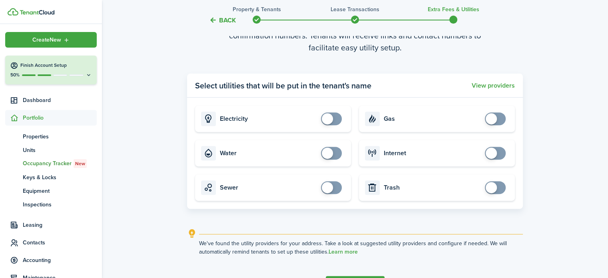
scroll to position [329, 0]
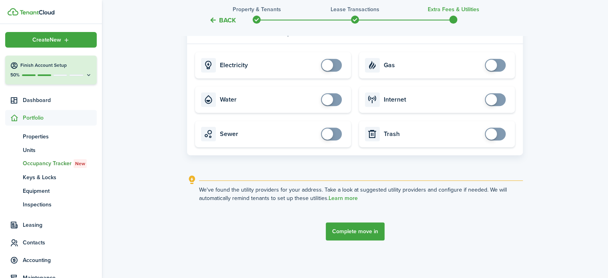
click at [368, 232] on button "Complete move in" at bounding box center [355, 231] width 59 height 18
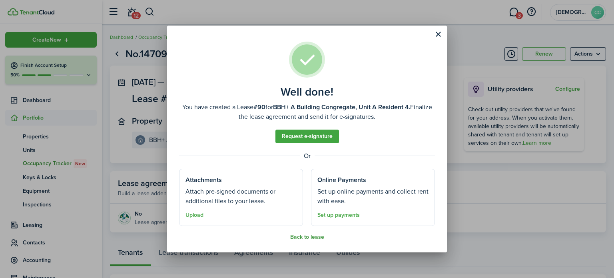
click at [311, 235] on button "Back to lease" at bounding box center [307, 237] width 34 height 6
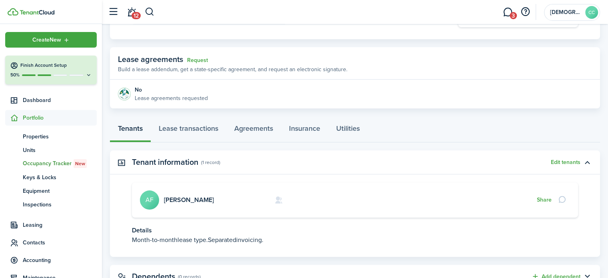
scroll to position [125, 0]
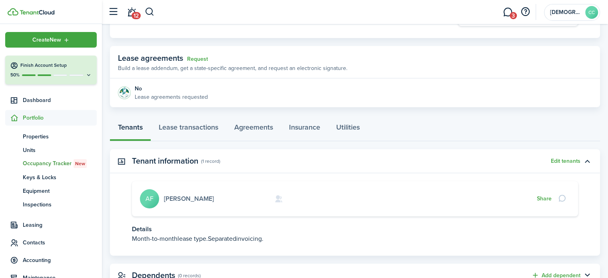
click at [195, 199] on link "[PERSON_NAME]" at bounding box center [189, 198] width 50 height 9
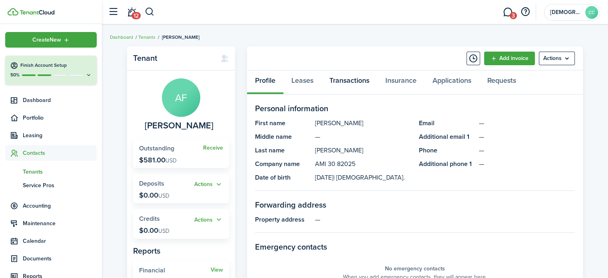
click at [345, 86] on link "Transactions" at bounding box center [349, 82] width 56 height 24
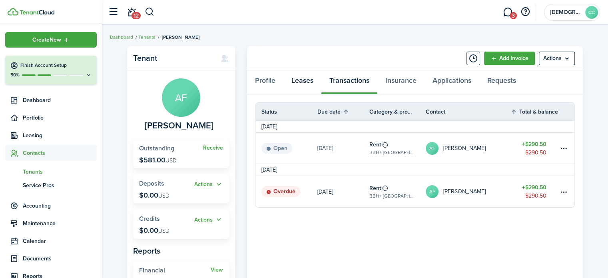
click at [303, 82] on link "Leases" at bounding box center [302, 82] width 38 height 24
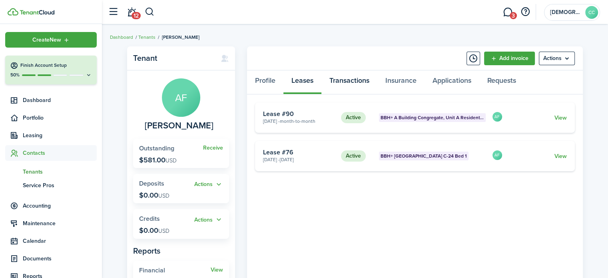
click at [343, 77] on link "Transactions" at bounding box center [349, 82] width 56 height 24
